Goal: Transaction & Acquisition: Purchase product/service

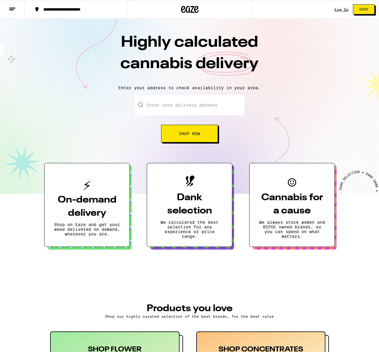
click at [344, 8] on link "Log In" at bounding box center [342, 10] width 14 height 4
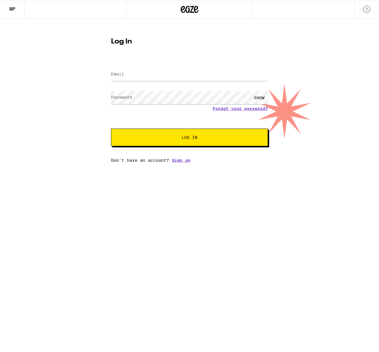
click at [152, 80] on input "Email" at bounding box center [189, 74] width 157 height 13
type input "[EMAIL_ADDRESS][DOMAIN_NAME]"
click at [159, 138] on span "Log In" at bounding box center [190, 137] width 110 height 4
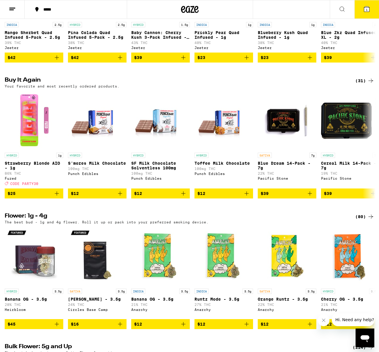
scroll to position [466, 0]
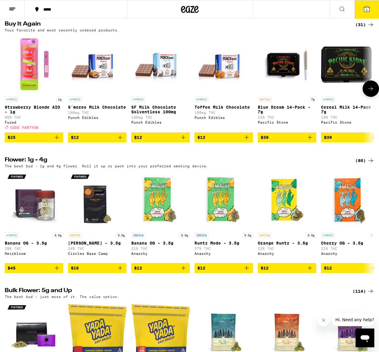
click at [89, 77] on img "Open page for S'mores Milk Chocolate from Punch Edibles" at bounding box center [97, 64] width 59 height 59
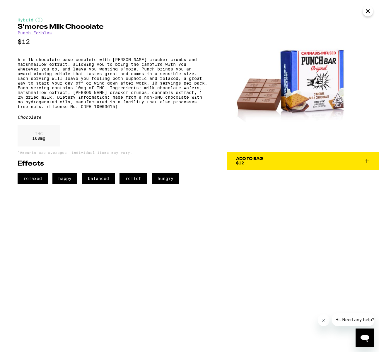
click at [39, 34] on link "Punch Edibles" at bounding box center [35, 32] width 34 height 5
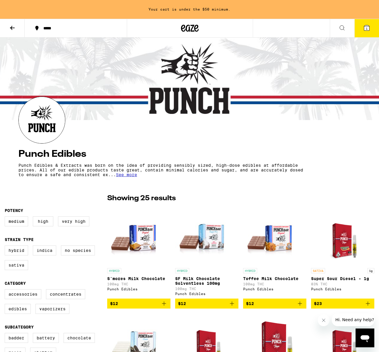
scroll to position [1, 0]
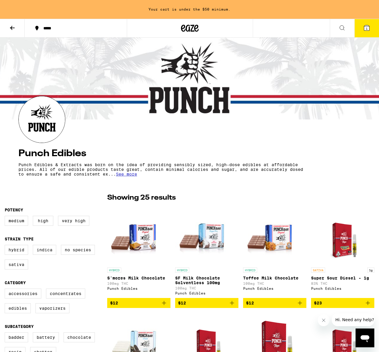
click at [338, 28] on button at bounding box center [342, 28] width 25 height 18
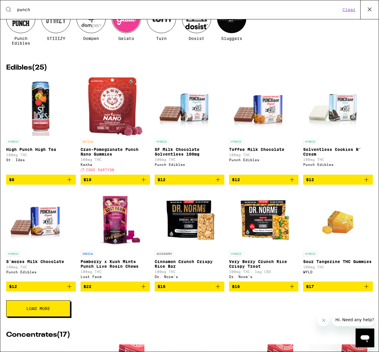
scroll to position [50, 0]
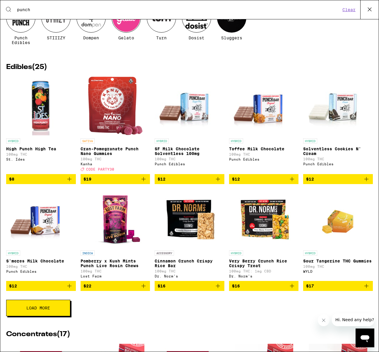
type input "punch"
click at [39, 310] on span "Load More" at bounding box center [38, 308] width 24 height 4
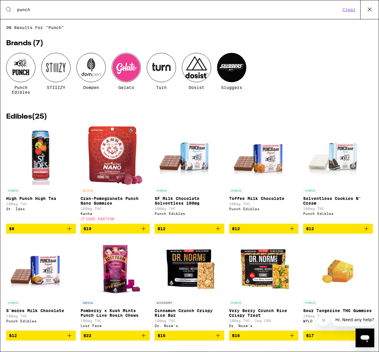
scroll to position [0, 0]
click at [26, 72] on div at bounding box center [20, 67] width 29 height 29
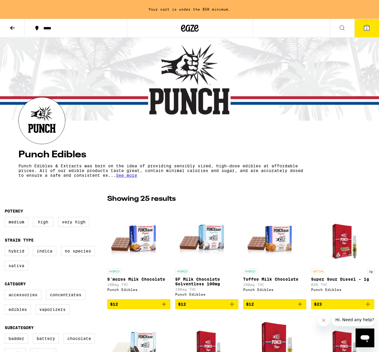
click at [6, 25] on button at bounding box center [12, 28] width 25 height 18
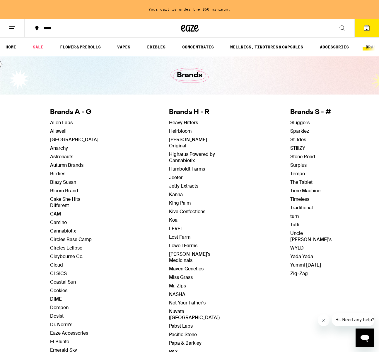
click at [364, 28] on icon at bounding box center [366, 27] width 5 height 5
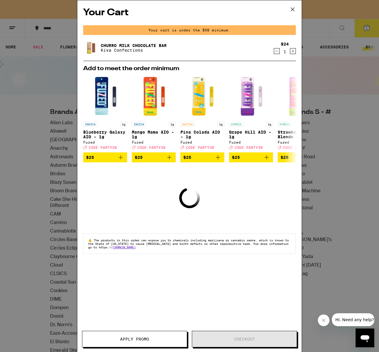
click at [277, 50] on icon "Decrement" at bounding box center [276, 51] width 5 height 7
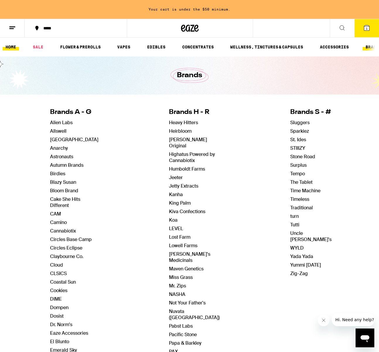
click at [9, 44] on link "HOME" at bounding box center [11, 46] width 16 height 7
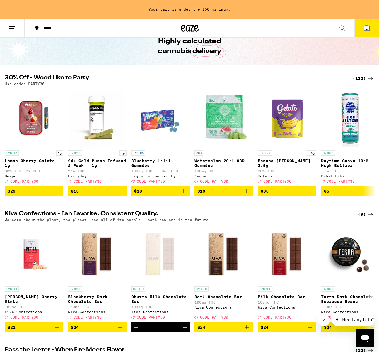
scroll to position [40, 0]
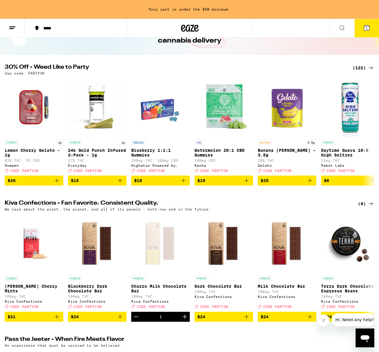
click at [363, 68] on div "(122)" at bounding box center [364, 67] width 22 height 7
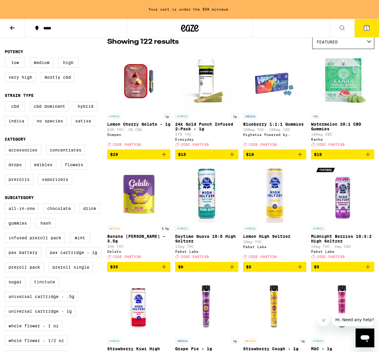
scroll to position [70, 0]
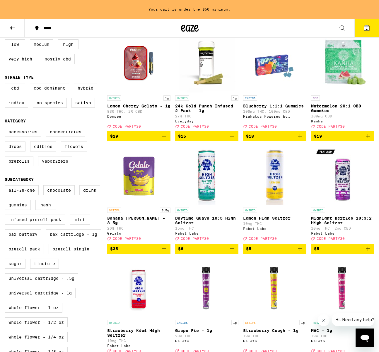
click at [49, 166] on label "Vaporizers" at bounding box center [55, 161] width 34 height 10
click at [6, 128] on input "Vaporizers" at bounding box center [6, 128] width 0 height 0
checkbox input "true"
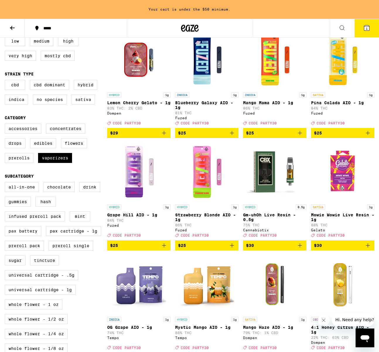
scroll to position [77, 0]
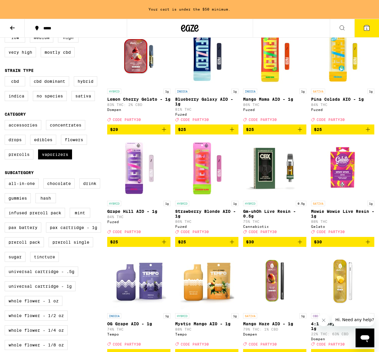
click at [115, 179] on img "Open page for Grape Hill AIO - 1g from Fuzed" at bounding box center [139, 168] width 59 height 59
click at [167, 245] on icon "Add to bag" at bounding box center [164, 241] width 7 height 7
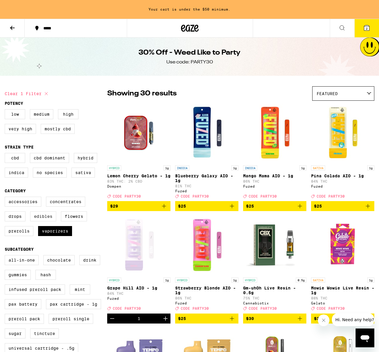
click at [44, 219] on label "Edibles" at bounding box center [43, 216] width 26 height 10
click at [6, 198] on input "Edibles" at bounding box center [6, 197] width 0 height 0
checkbox input "true"
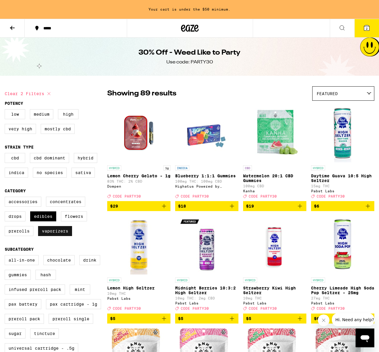
click at [53, 235] on label "Vaporizers" at bounding box center [55, 231] width 34 height 10
click at [6, 198] on input "Vaporizers" at bounding box center [6, 197] width 0 height 0
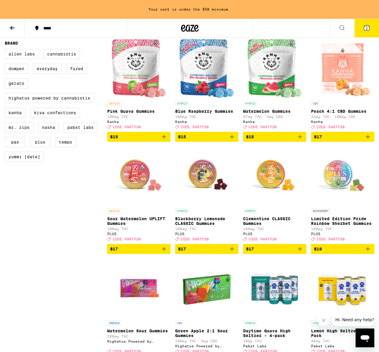
scroll to position [431, 0]
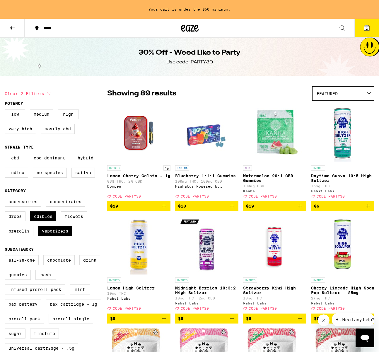
checkbox input "false"
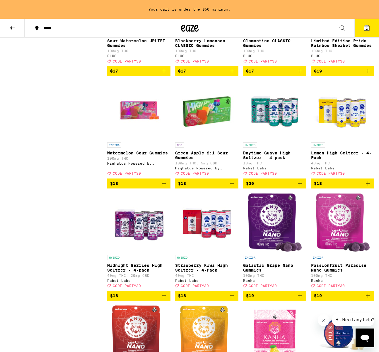
scroll to position [606, 0]
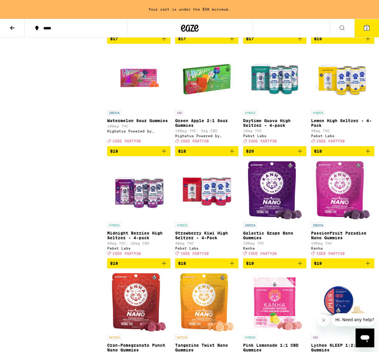
click at [166, 216] on img "Open page for Midnight Berries High Seltzer - 4-pack from Pabst Labs" at bounding box center [139, 190] width 59 height 59
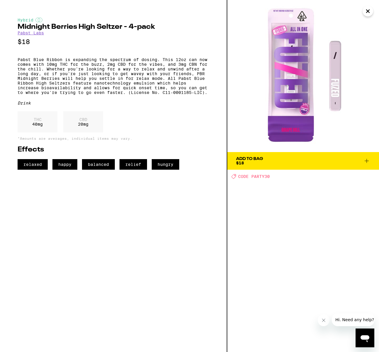
click at [370, 14] on icon "Close" at bounding box center [368, 11] width 7 height 9
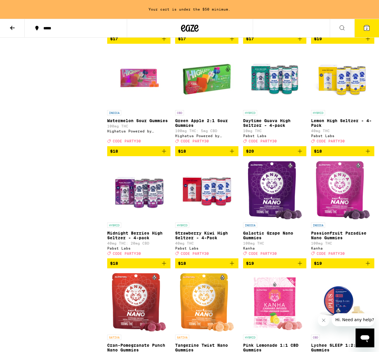
click at [283, 99] on img "Open page for Daytime Guava High Seltzer - 4-pack from Pabst Labs" at bounding box center [275, 77] width 59 height 59
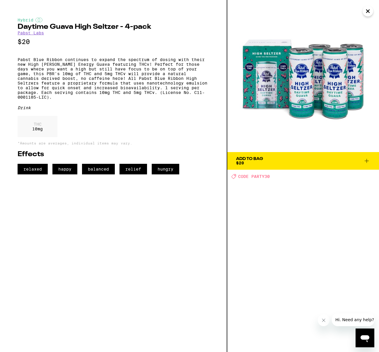
click at [271, 86] on img at bounding box center [304, 76] width 152 height 152
click at [270, 86] on img at bounding box center [304, 76] width 152 height 152
